Goal: Find specific page/section: Find specific page/section

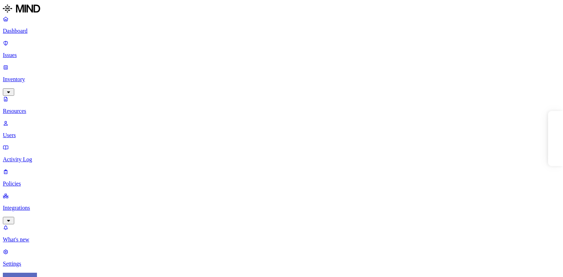
click at [554, 9] on div "1" at bounding box center [557, 6] width 6 height 6
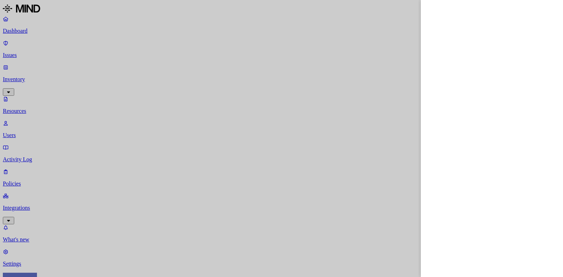
click at [71, 164] on div at bounding box center [281, 138] width 563 height 277
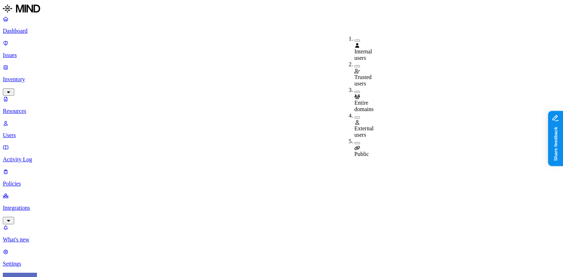
click at [367, 151] on span "Public" at bounding box center [362, 154] width 15 height 6
